Goal: Feedback & Contribution: Submit feedback/report problem

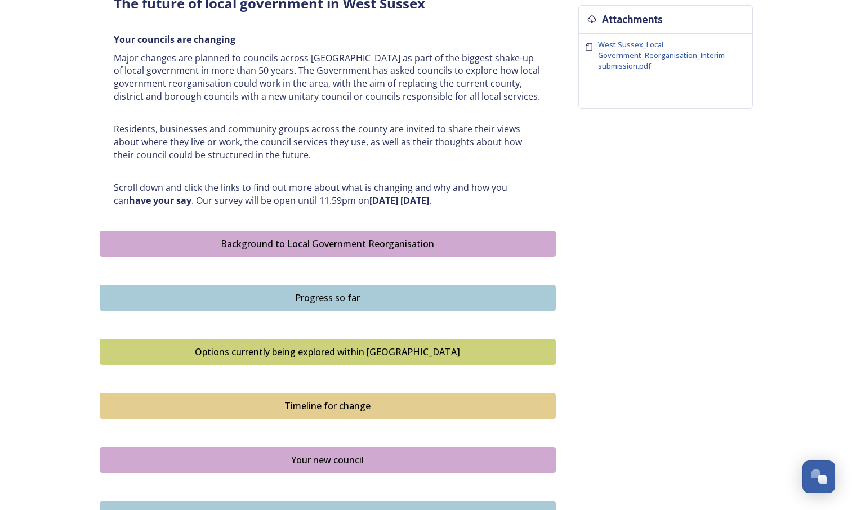
scroll to position [450, 0]
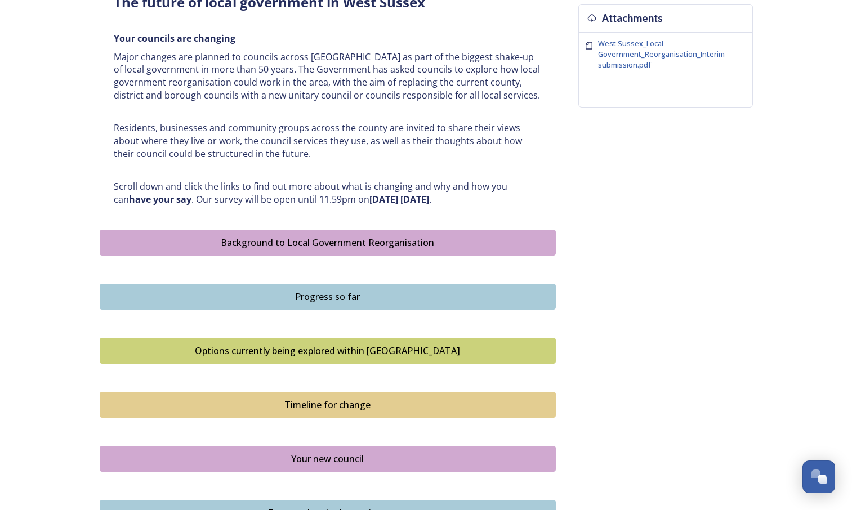
click at [311, 241] on div "Background to Local Government Reorganisation" at bounding box center [327, 243] width 443 height 14
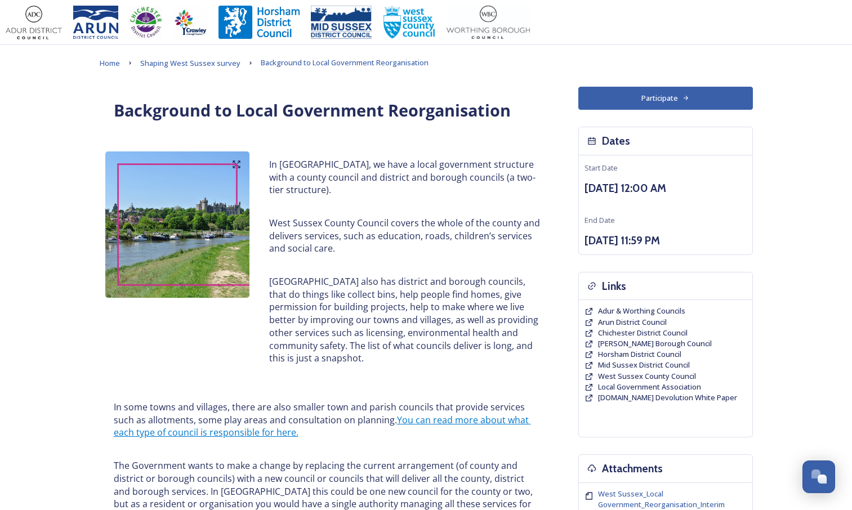
click at [643, 91] on button "Participate" at bounding box center [665, 98] width 174 height 23
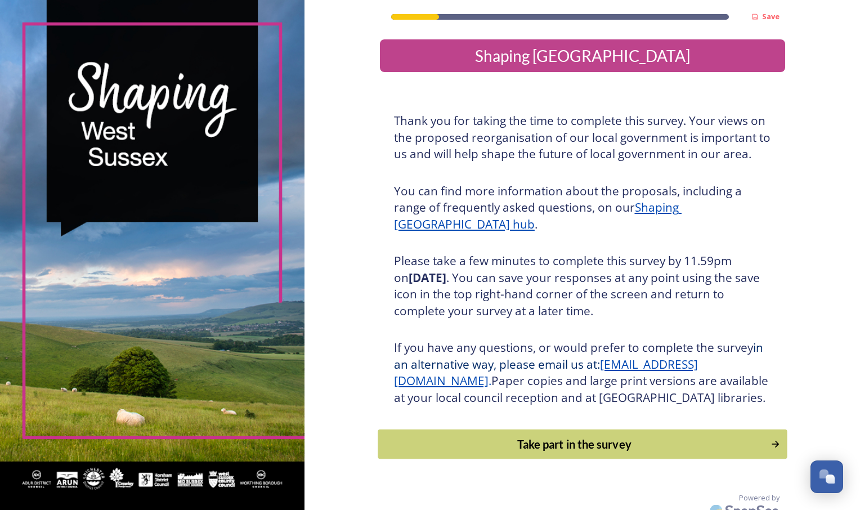
click at [585, 452] on div "Take part in the survey" at bounding box center [574, 444] width 380 height 17
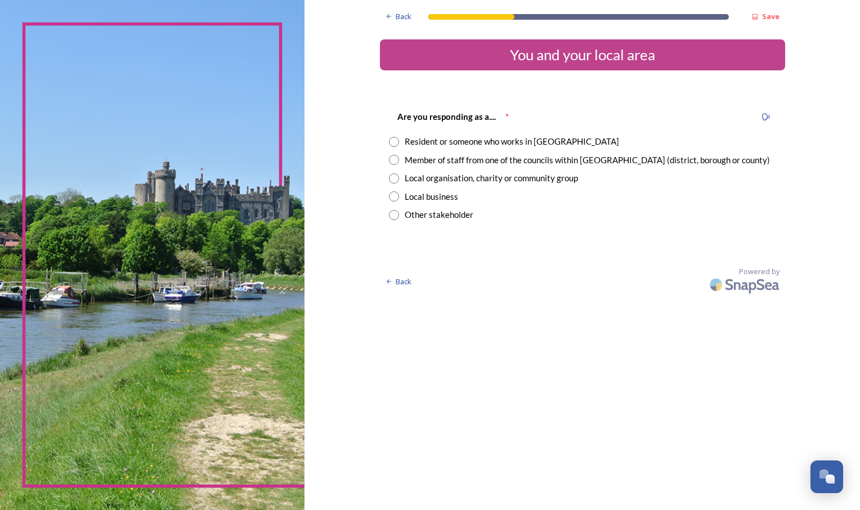
click at [426, 163] on div "Member of staff from one of the councils within [GEOGRAPHIC_DATA] (district, bo…" at bounding box center [587, 160] width 365 height 13
radio input "true"
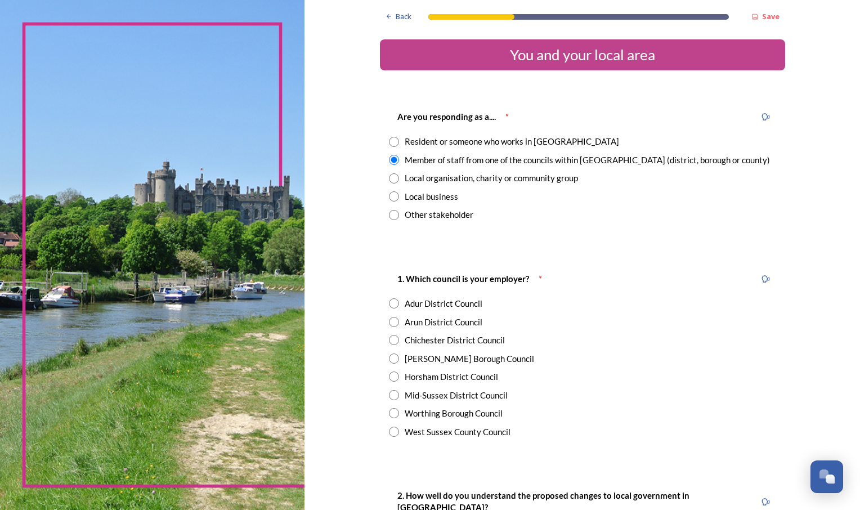
click at [424, 433] on div "West Sussex County Council" at bounding box center [458, 431] width 106 height 13
radio input "true"
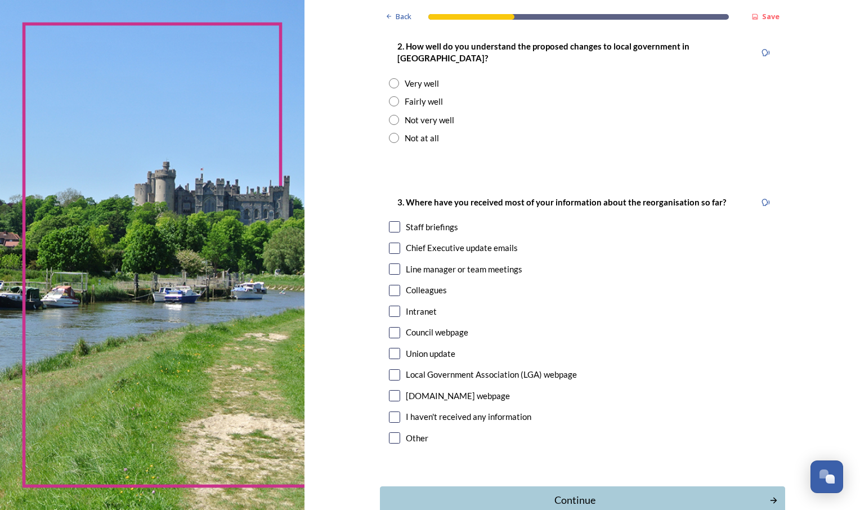
scroll to position [450, 0]
